Goal: Task Accomplishment & Management: Manage account settings

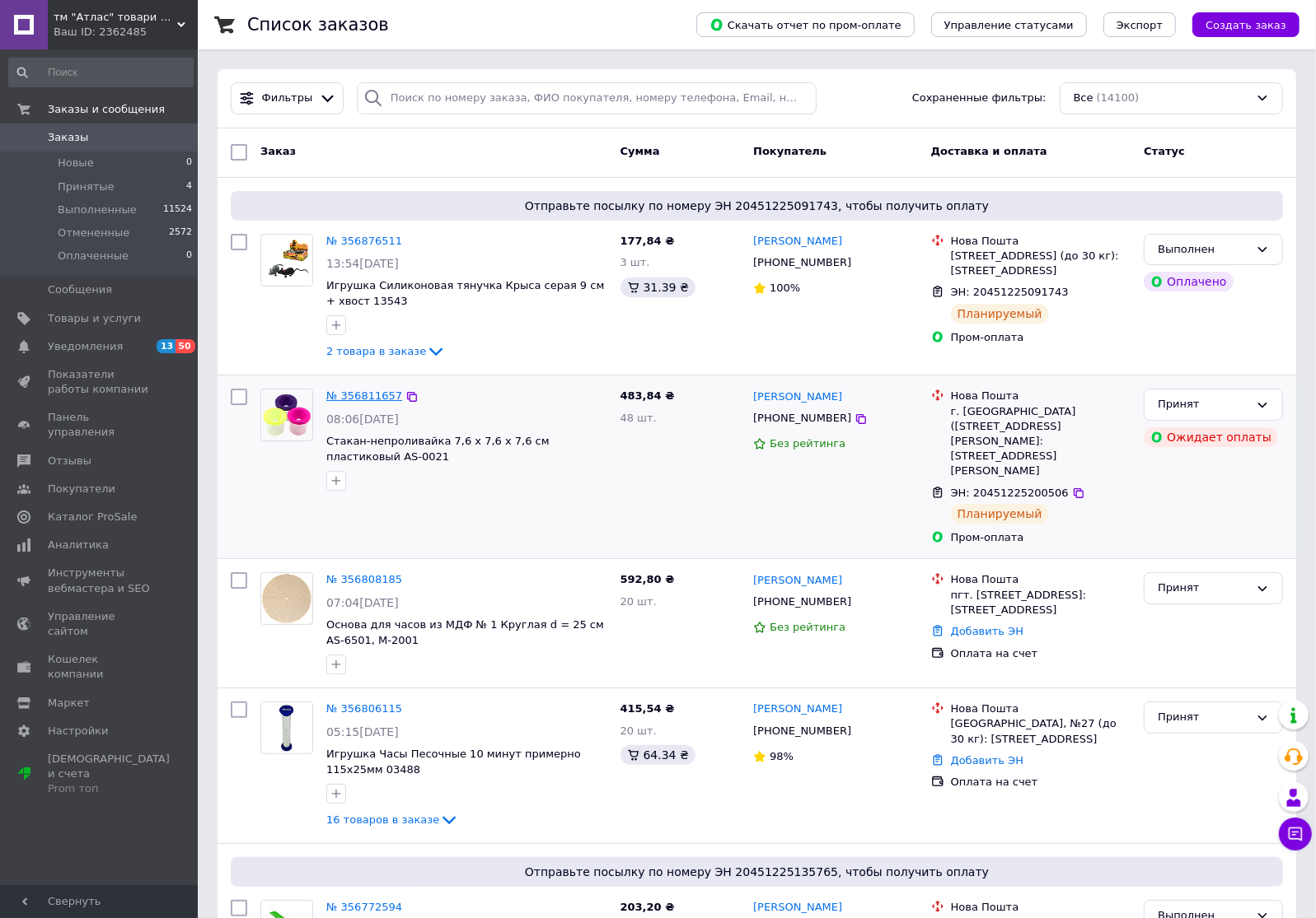
click at [362, 395] on link "№ 356811657" at bounding box center [364, 396] width 76 height 12
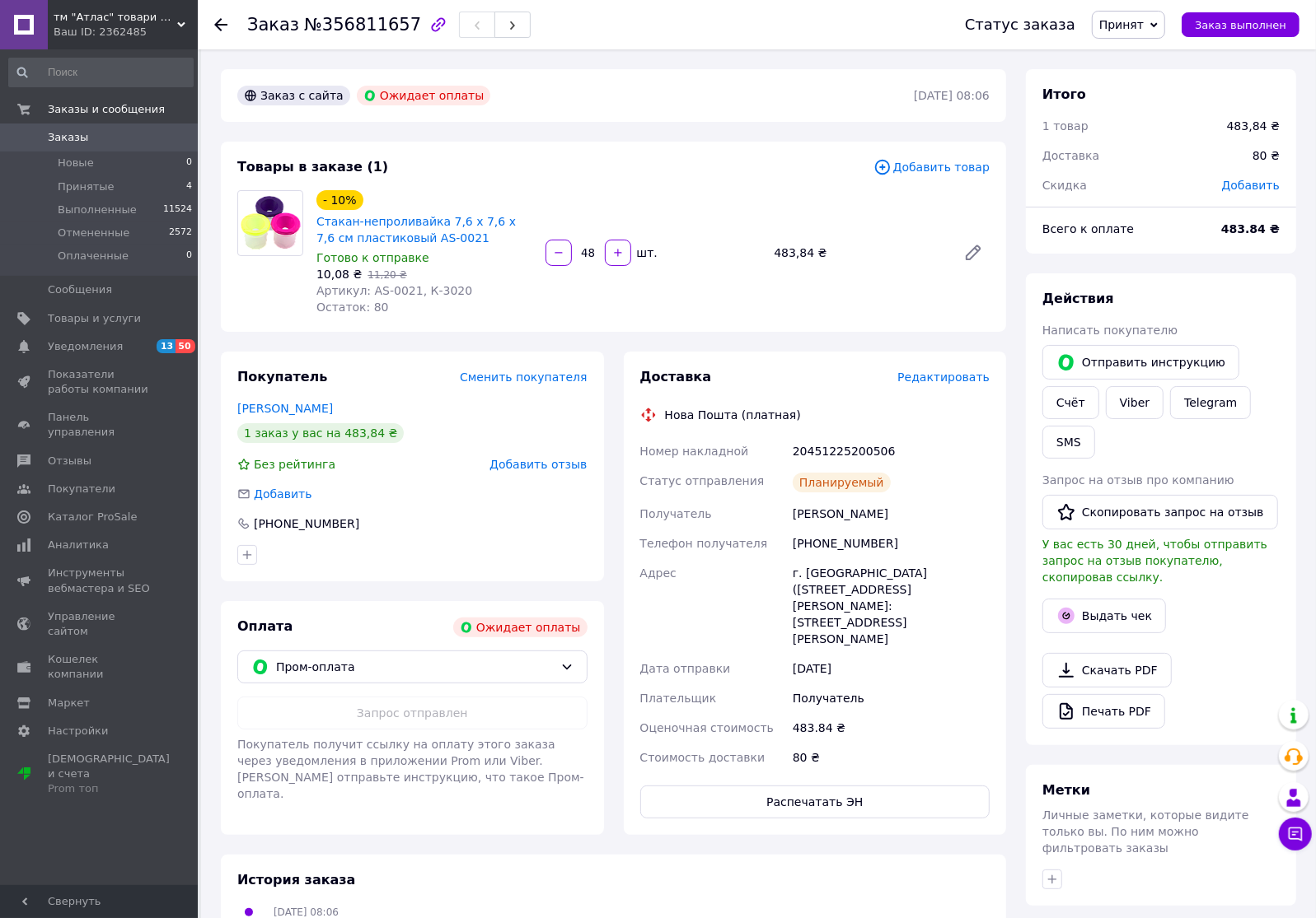
click at [972, 372] on span "Редактировать" at bounding box center [943, 377] width 92 height 13
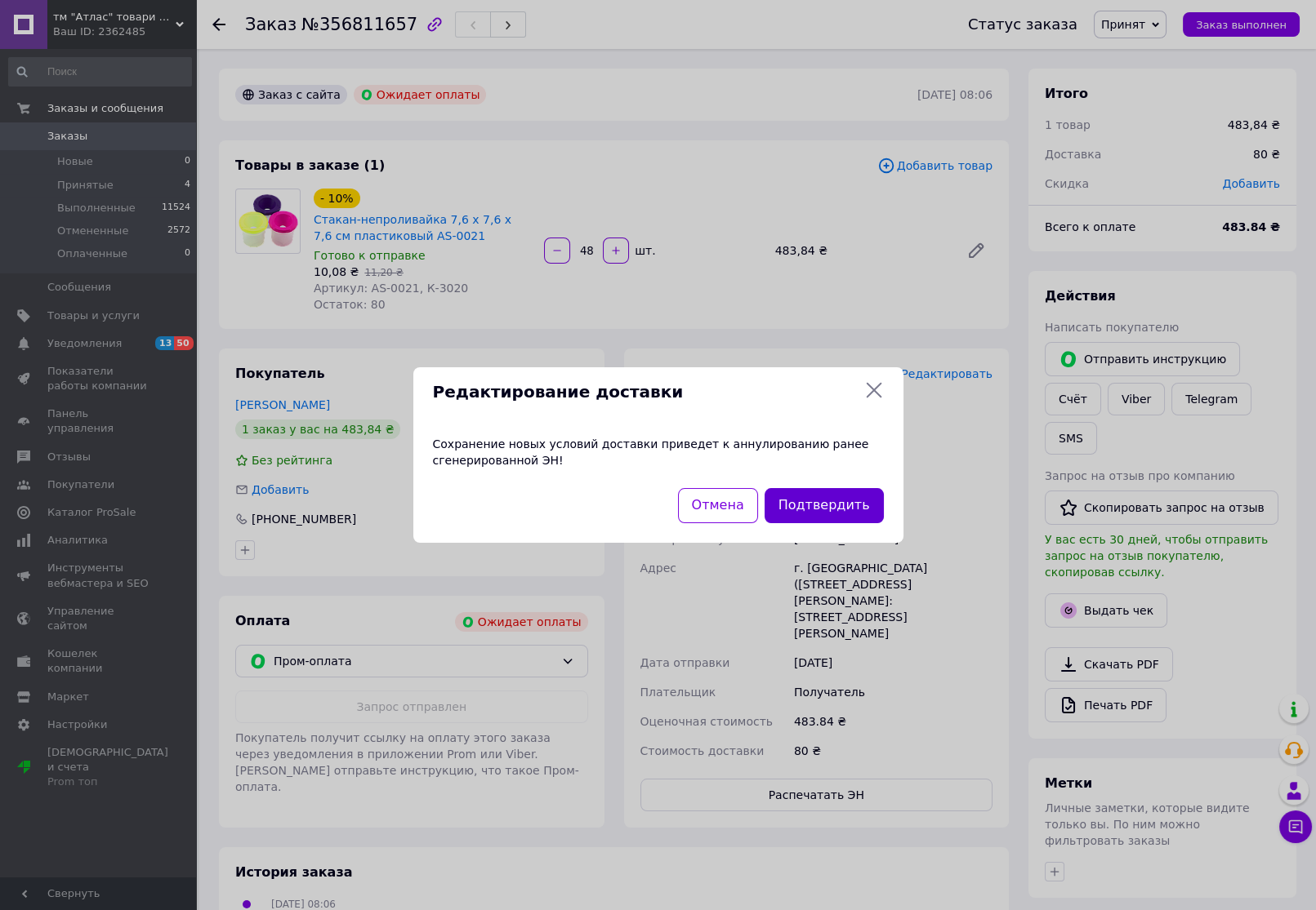
click at [834, 501] on button "Подтвердить" at bounding box center [824, 506] width 119 height 35
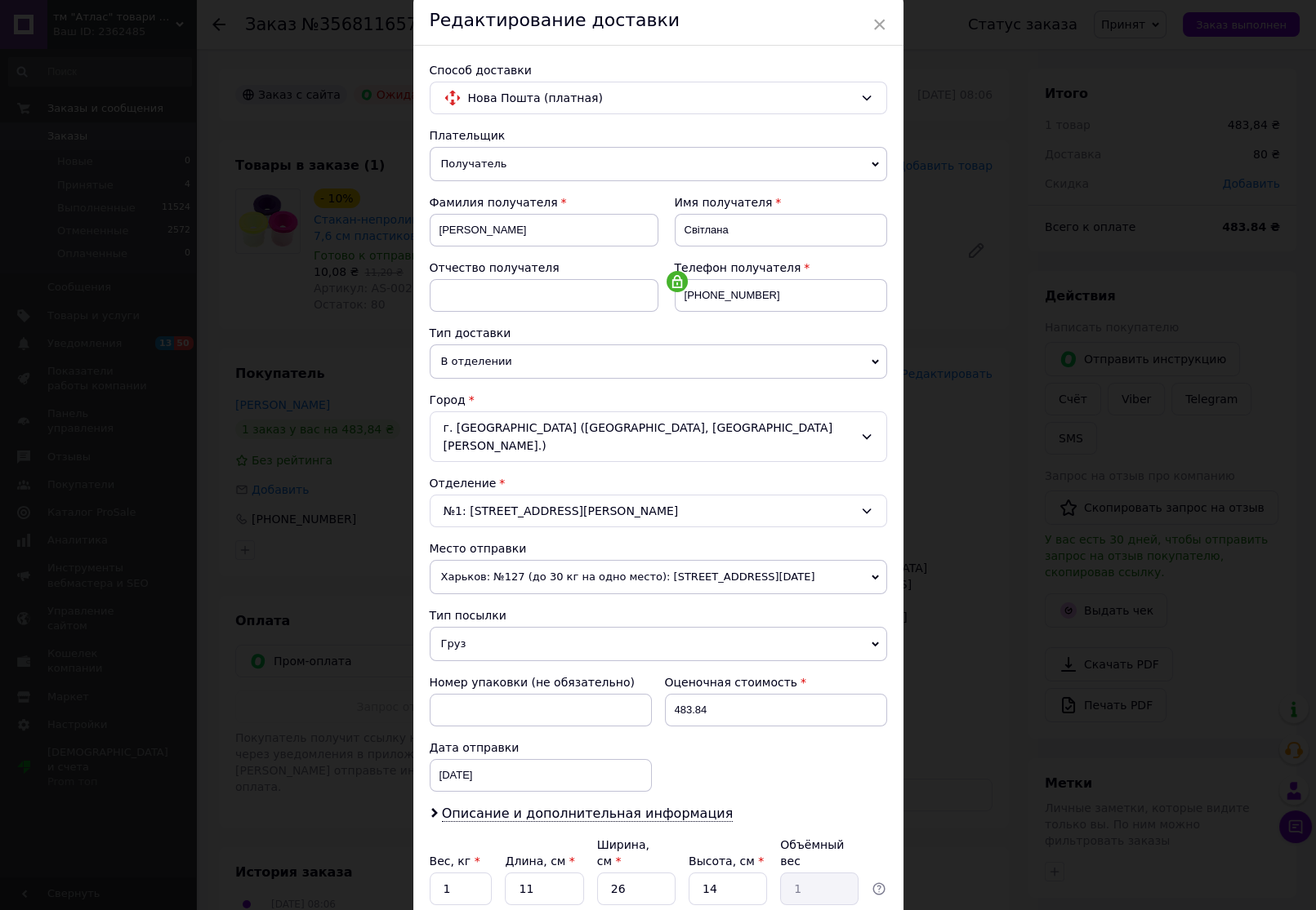
scroll to position [172, 0]
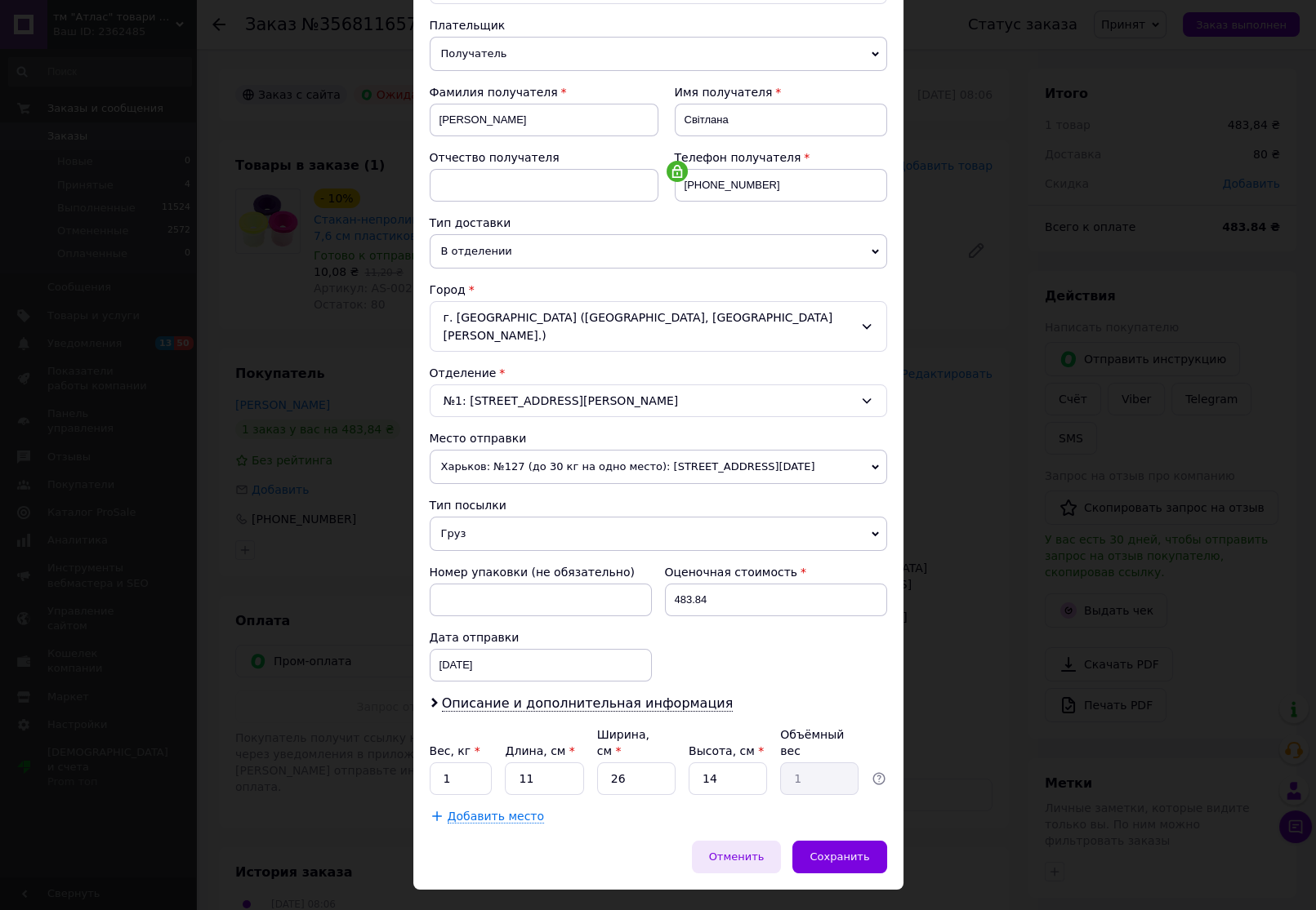
click at [756, 841] on div "Отменить" at bounding box center [736, 857] width 90 height 32
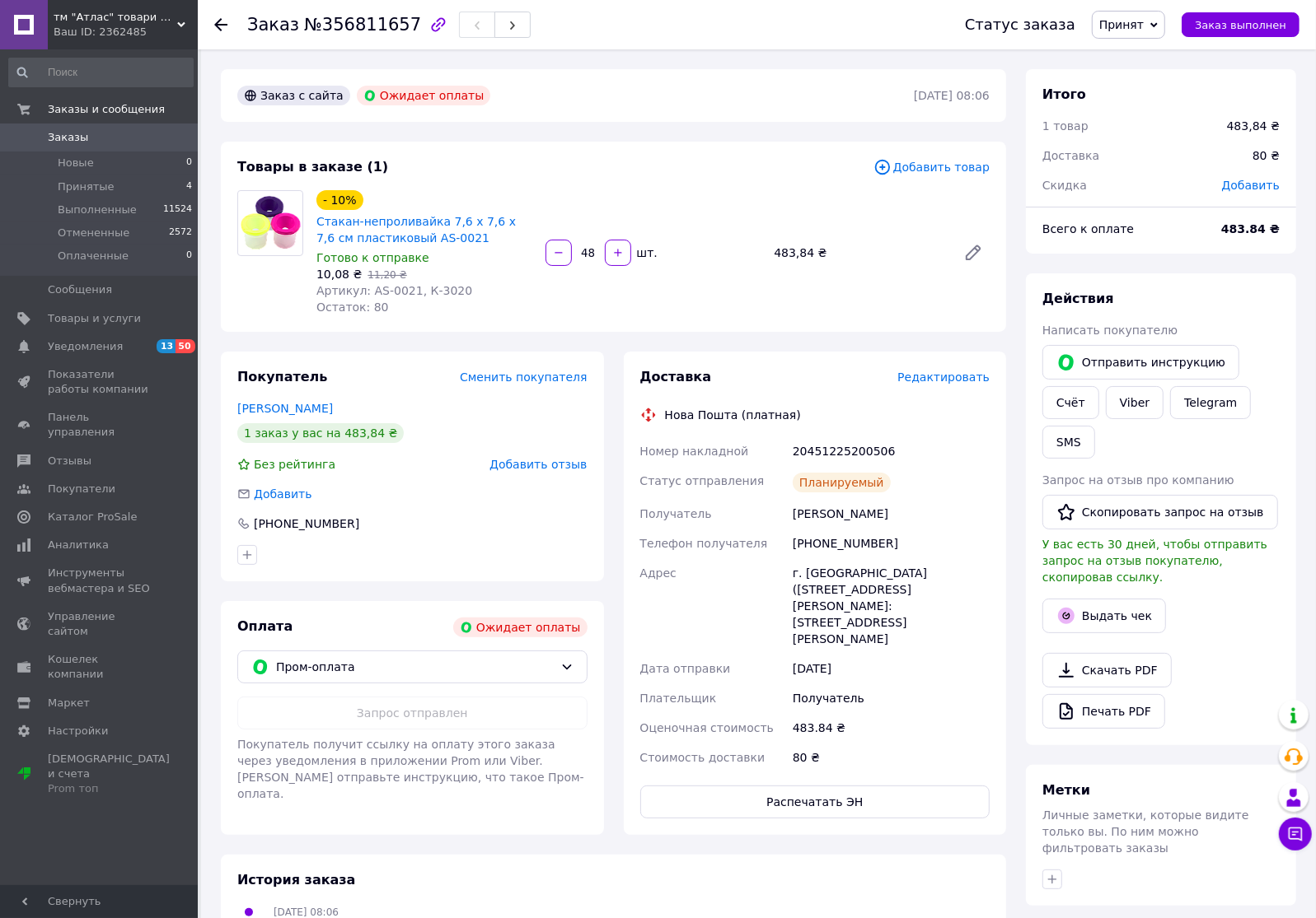
click at [1159, 24] on span "Принят" at bounding box center [1128, 25] width 73 height 28
click at [1155, 80] on li "Отменен" at bounding box center [1136, 83] width 87 height 25
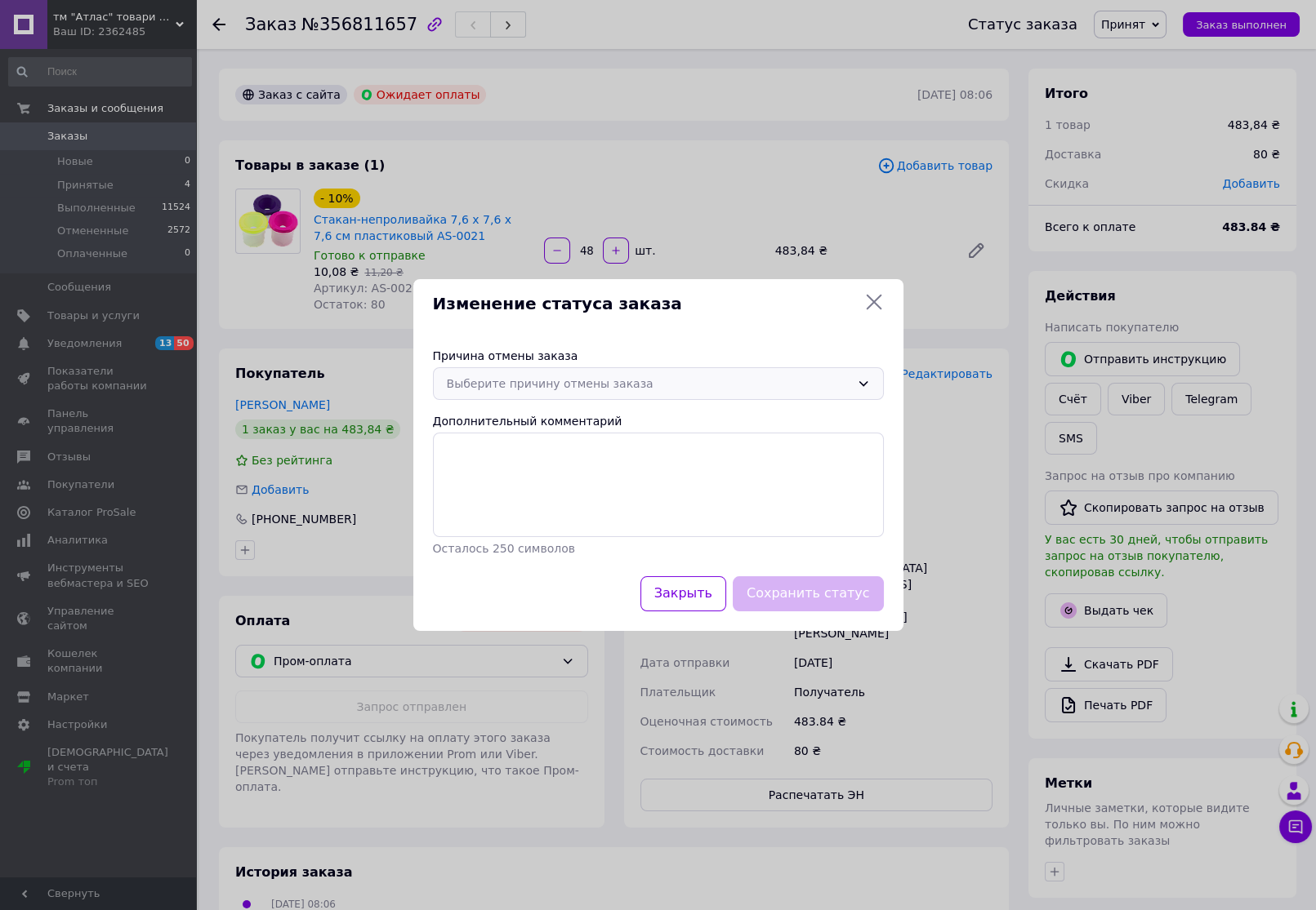
click at [684, 383] on div "Выберите причину отмены заказа" at bounding box center [648, 384] width 404 height 18
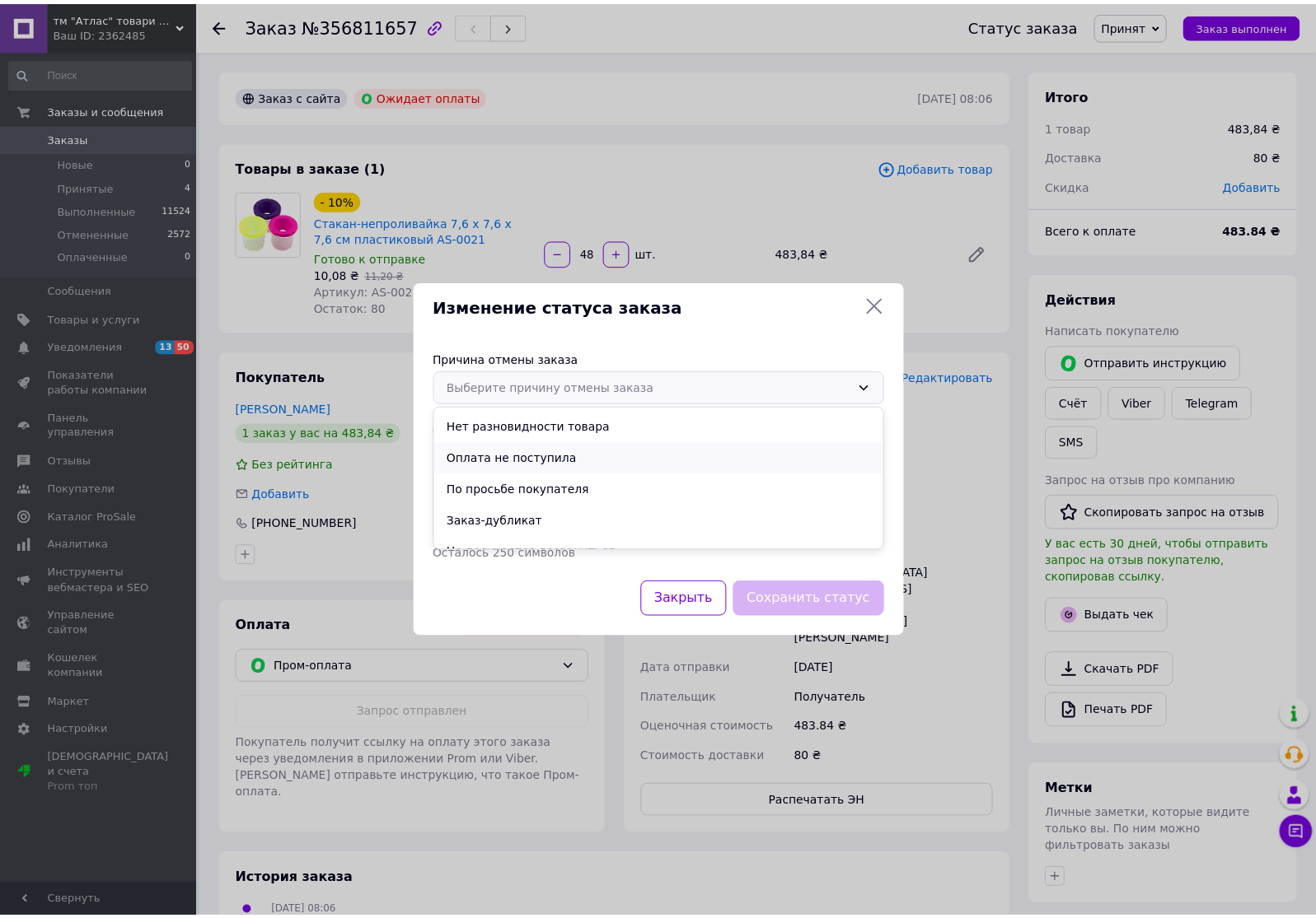
scroll to position [0, 0]
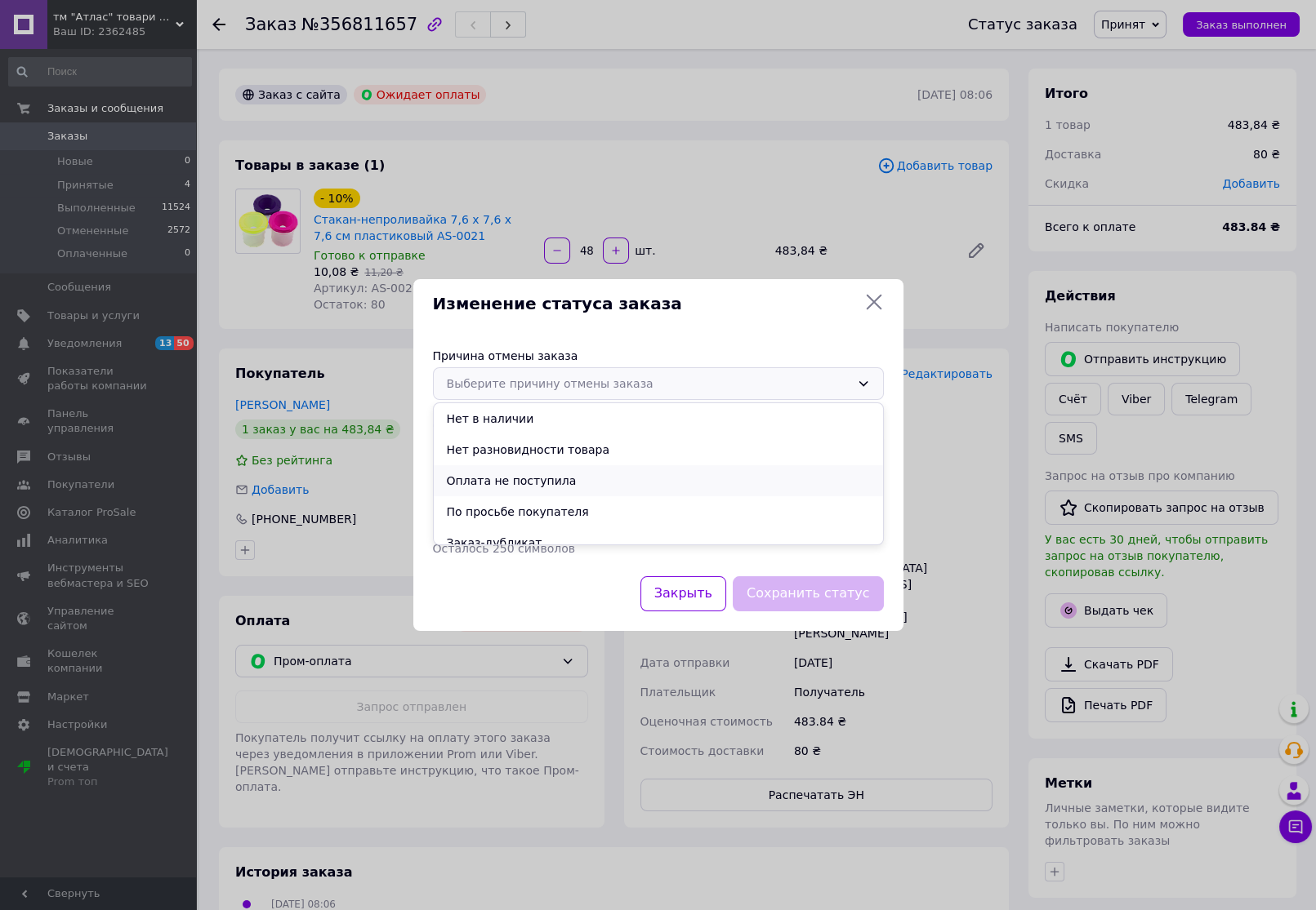
click at [598, 481] on li "Оплата не поступила" at bounding box center [658, 481] width 449 height 31
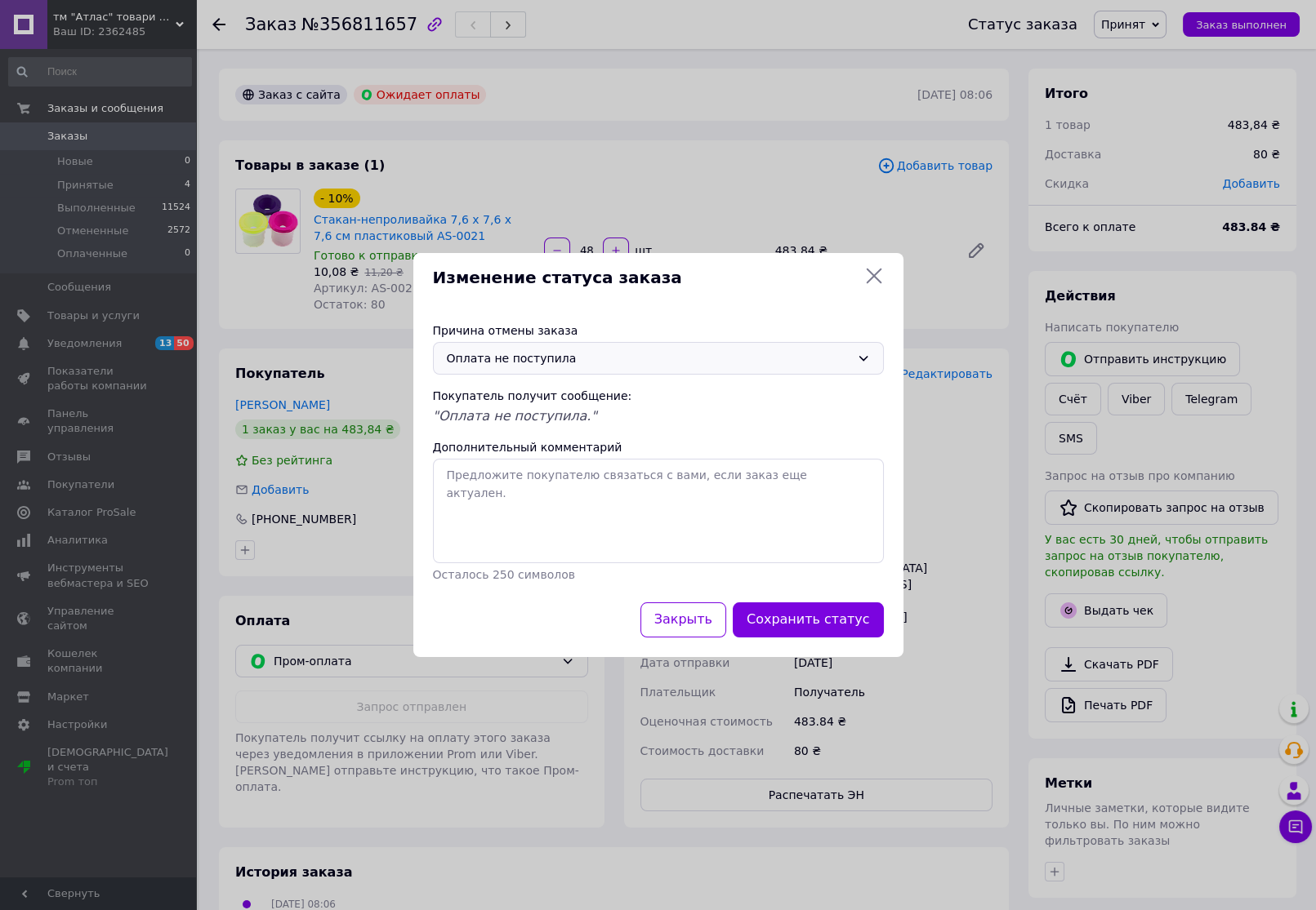
click at [871, 277] on icon at bounding box center [874, 275] width 19 height 19
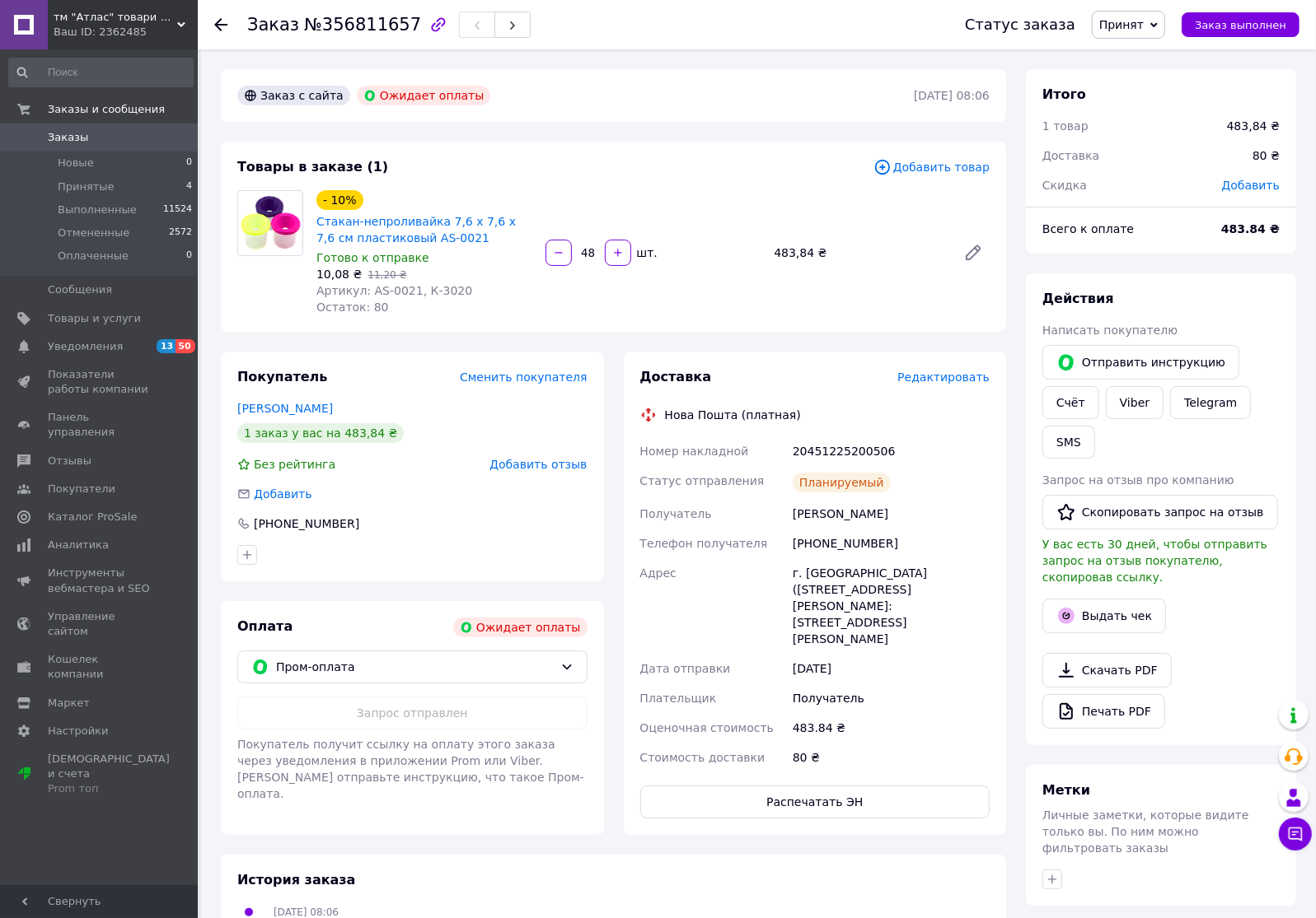
click at [215, 20] on icon at bounding box center [221, 25] width 13 height 13
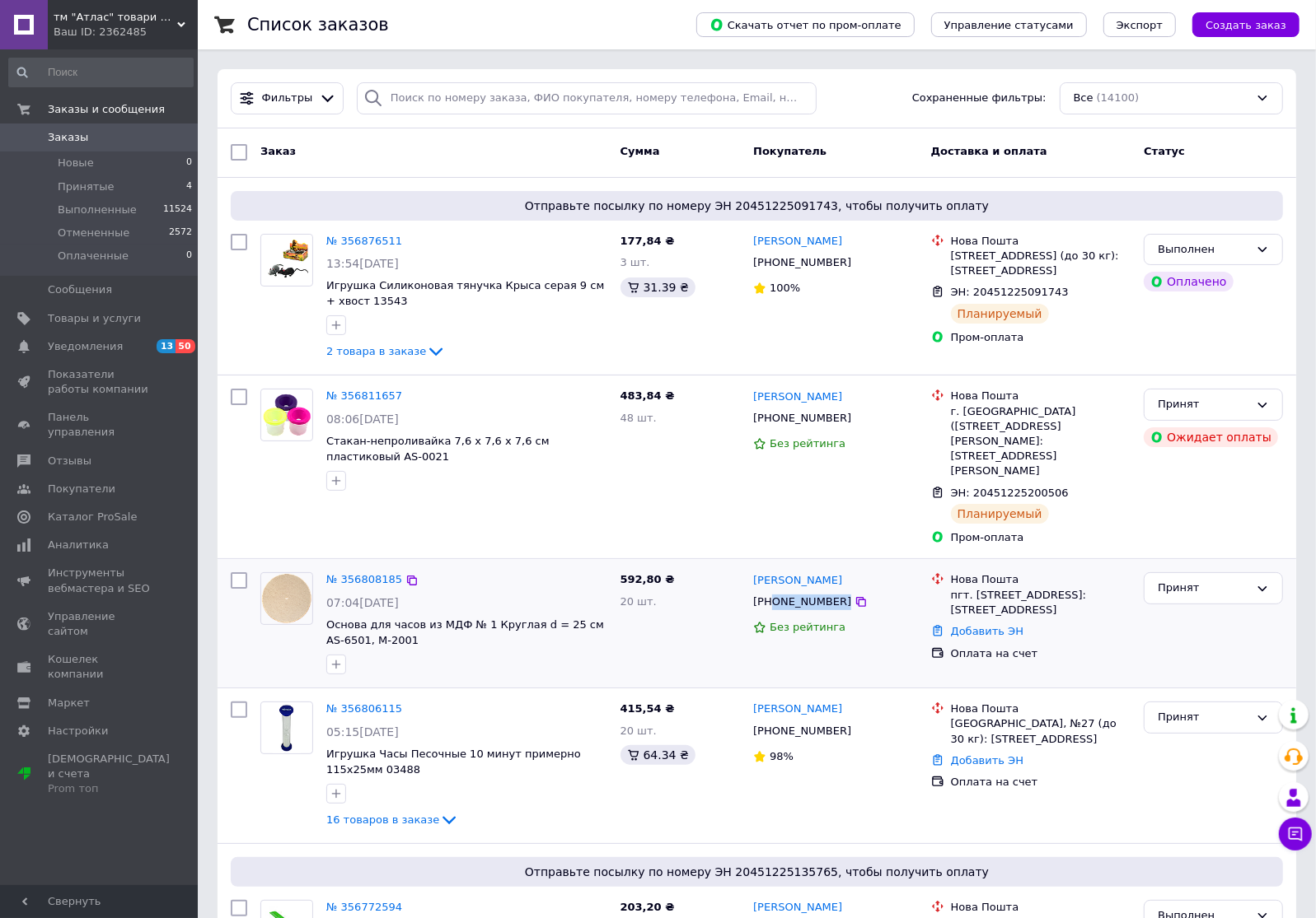
drag, startPoint x: 874, startPoint y: 570, endPoint x: 774, endPoint y: 577, distance: 100.2
click at [774, 593] on div "[PHONE_NUMBER]" at bounding box center [835, 602] width 168 height 19
click at [838, 630] on button at bounding box center [832, 629] width 36 height 36
click at [1178, 608] on div "Принят" at bounding box center [1213, 623] width 152 height 115
drag, startPoint x: 877, startPoint y: 707, endPoint x: 772, endPoint y: 705, distance: 105.0
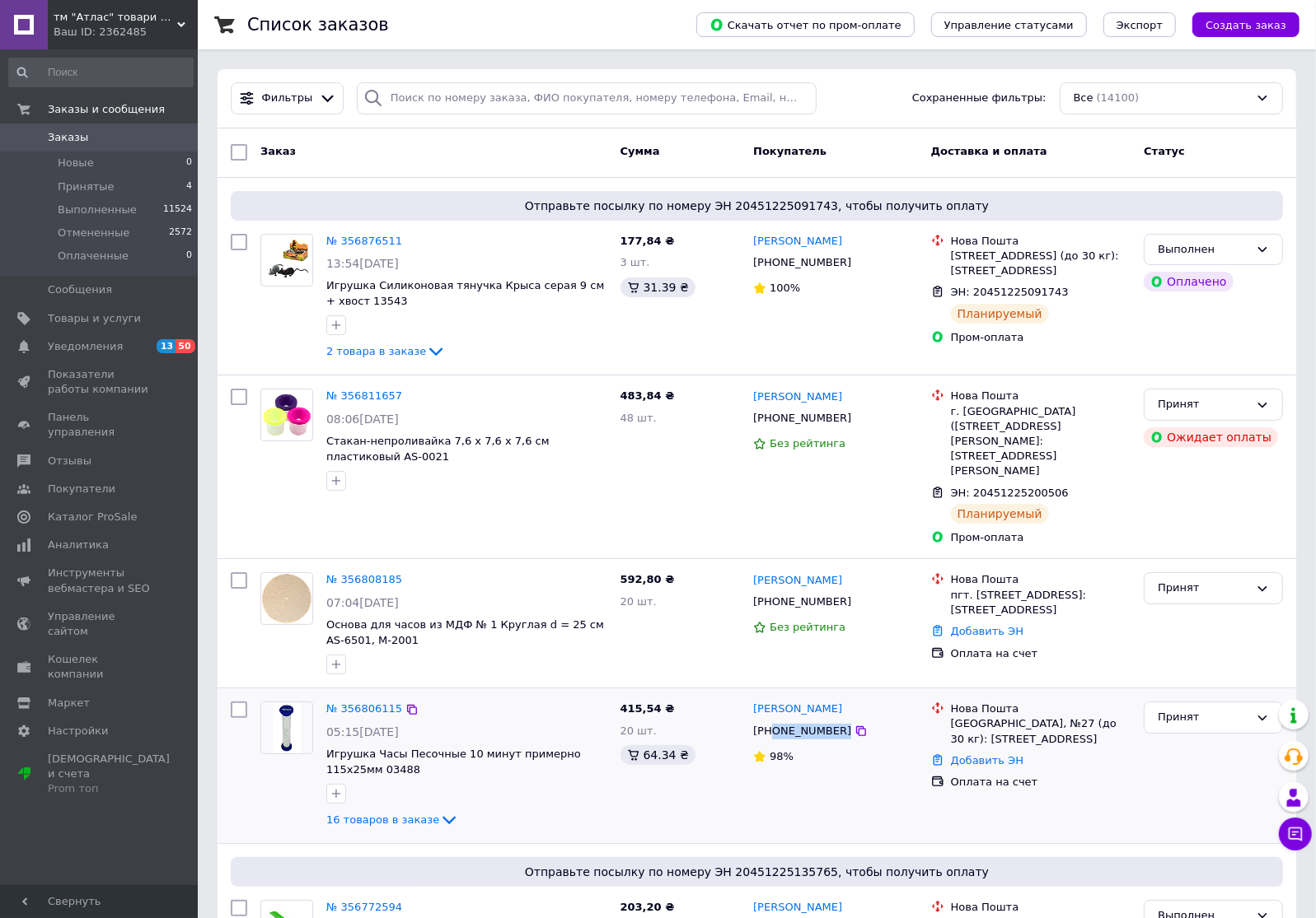
click at [772, 722] on div "[PHONE_NUMBER]" at bounding box center [835, 732] width 168 height 19
copy div "0985744309"
click at [828, 754] on button at bounding box center [831, 757] width 36 height 36
click at [439, 811] on icon at bounding box center [449, 820] width 19 height 19
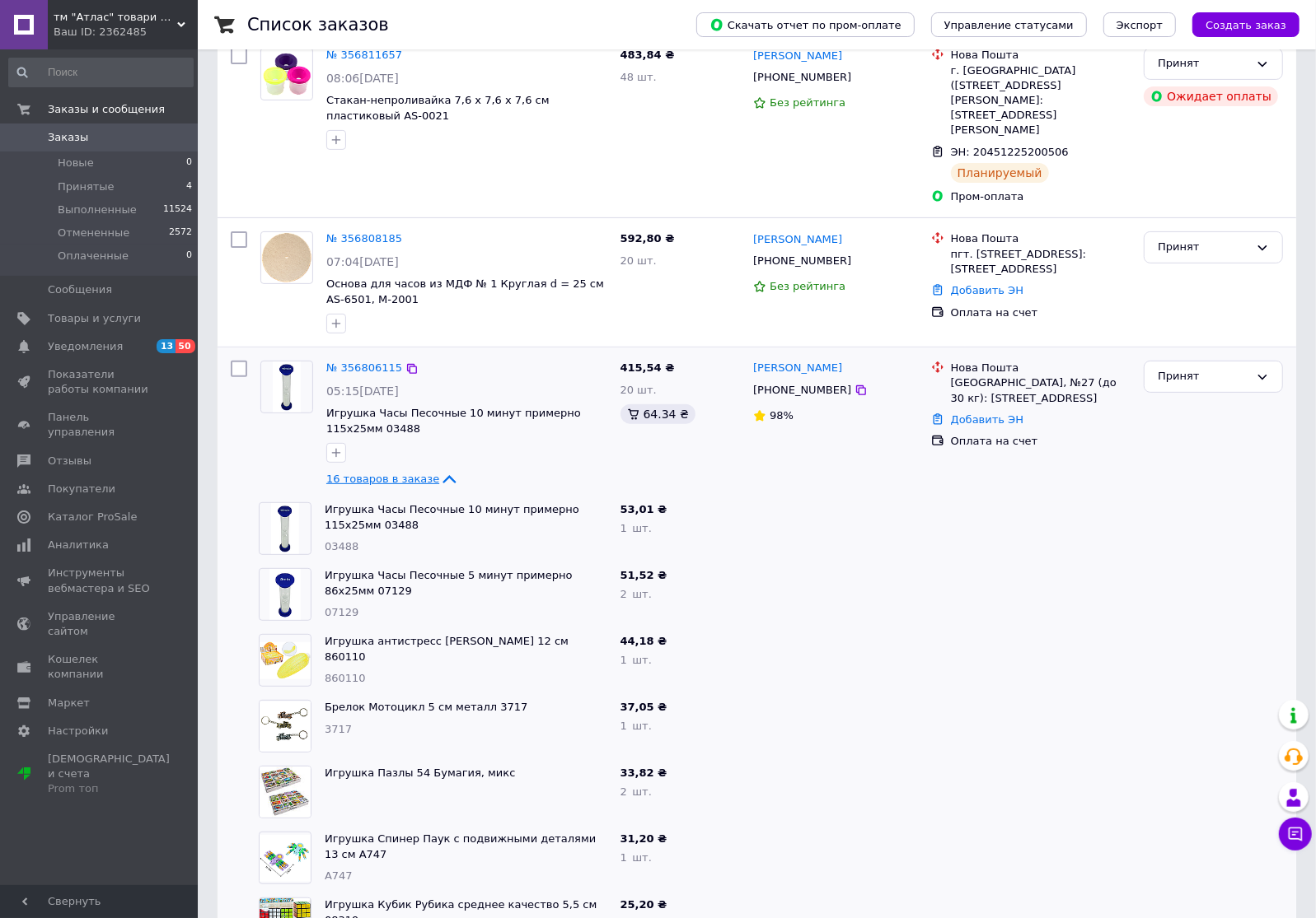
scroll to position [224, 0]
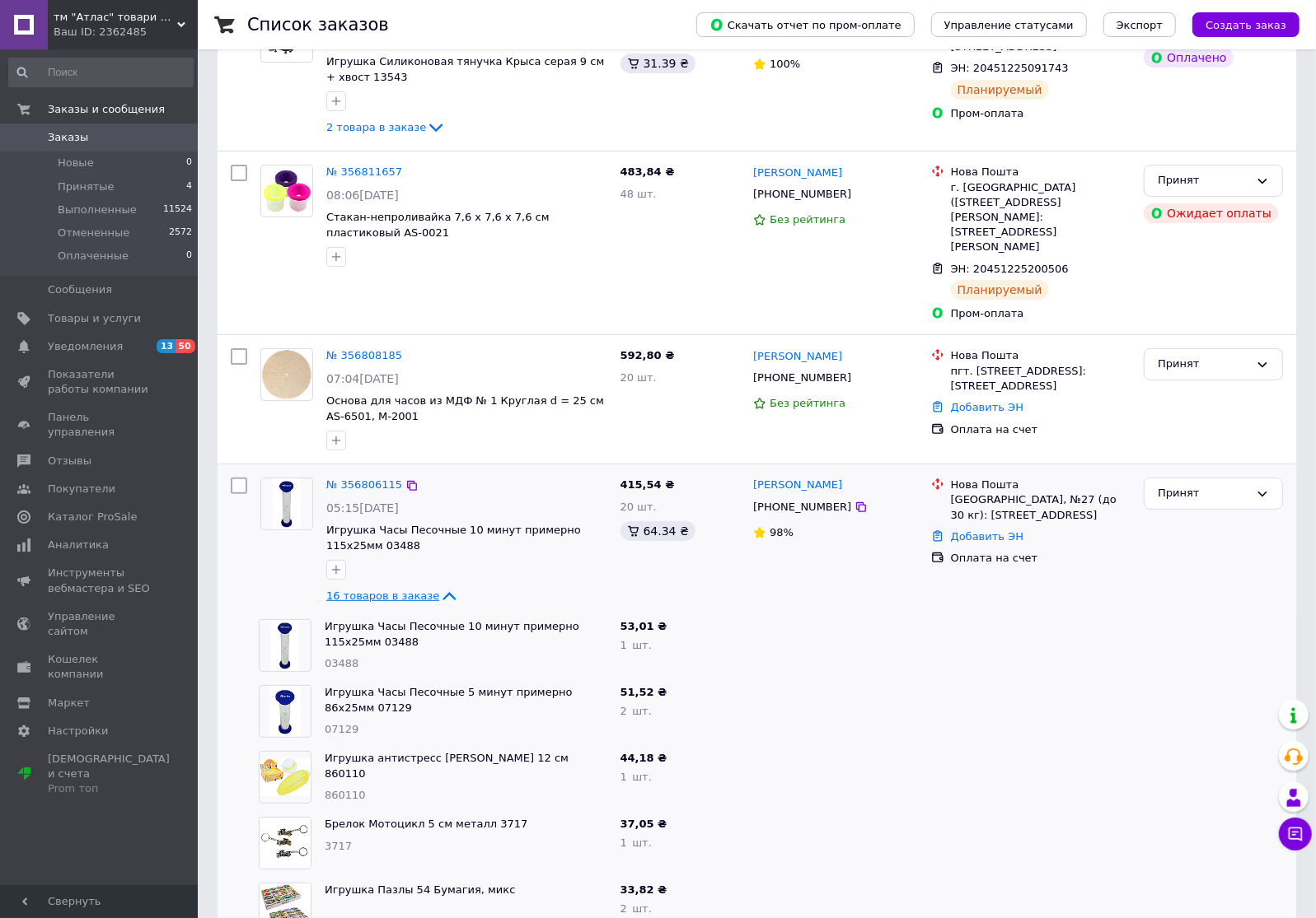
click at [439, 586] on icon at bounding box center [449, 596] width 19 height 19
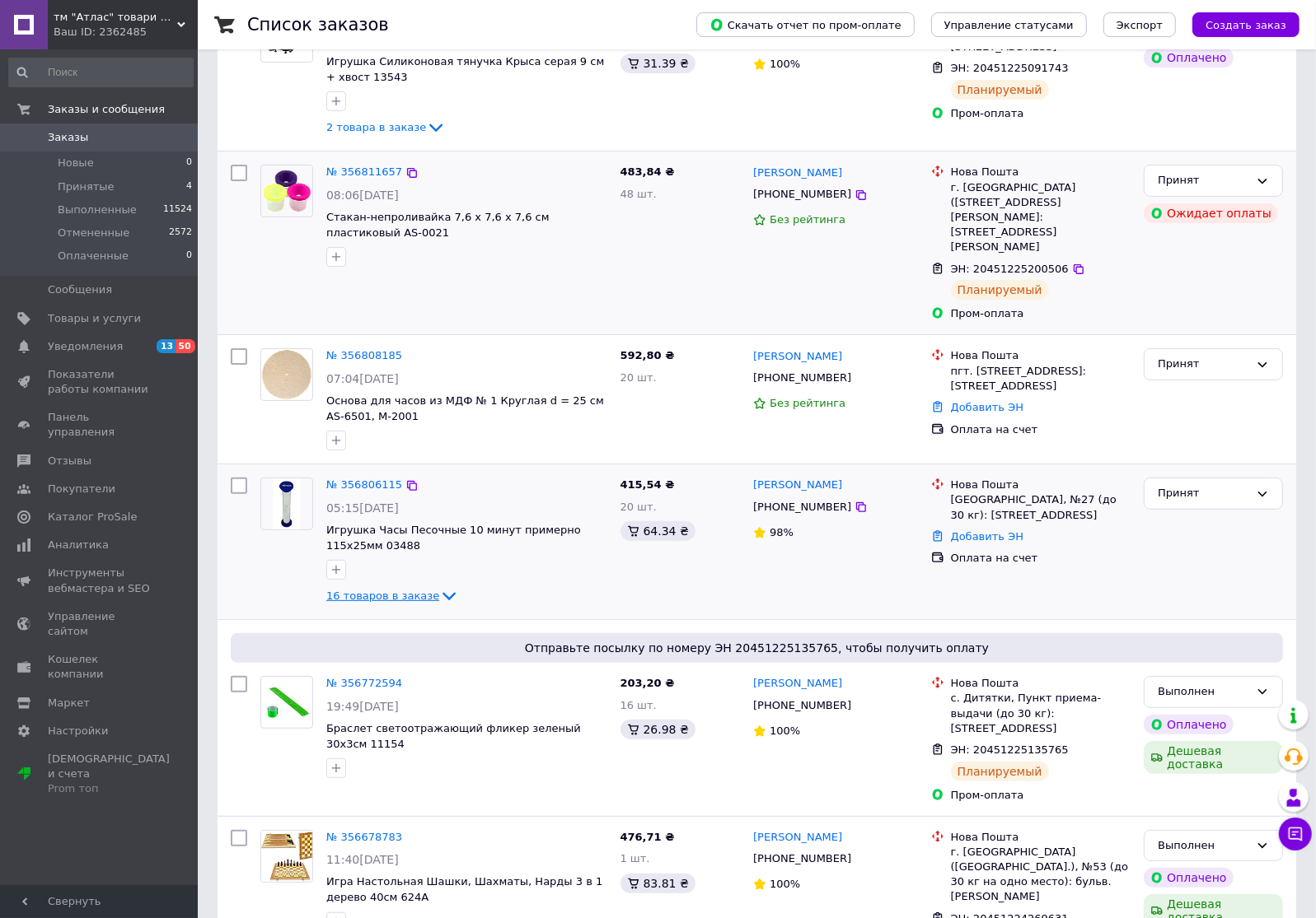
scroll to position [0, 0]
